Goal: Information Seeking & Learning: Ask a question

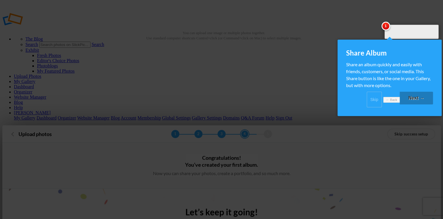
click at [296, 137] on div at bounding box center [221, 109] width 443 height 219
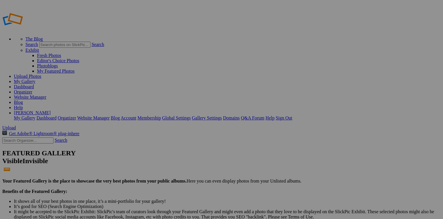
click at [46, 94] on link "Website Manager" at bounding box center [30, 96] width 32 height 5
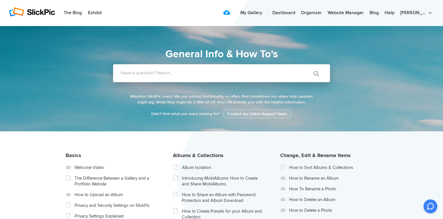
click at [220, 73] on label "Have a question? Search..." at bounding box center [229, 73] width 217 height 6
click at [220, 73] on input "Have a question? Search..." at bounding box center [209, 73] width 193 height 18
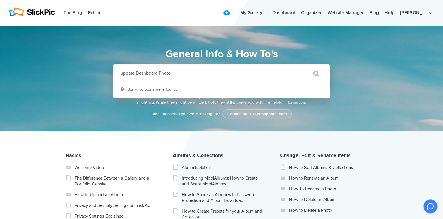
type input "update Dashboard Photo"
click at [301, 66] on input "" at bounding box center [313, 73] width 24 height 14
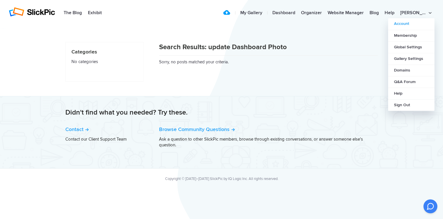
click at [406, 24] on link "Account" at bounding box center [411, 24] width 46 height 12
